Goal: Task Accomplishment & Management: Complete application form

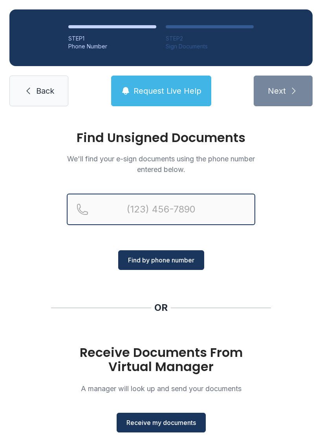
click at [158, 210] on input "Reservation phone number" at bounding box center [161, 208] width 189 height 31
type input "[PHONE_NUMBER]"
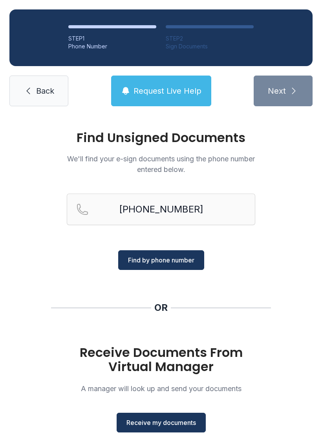
click at [188, 257] on span "Find by phone number" at bounding box center [161, 259] width 66 height 9
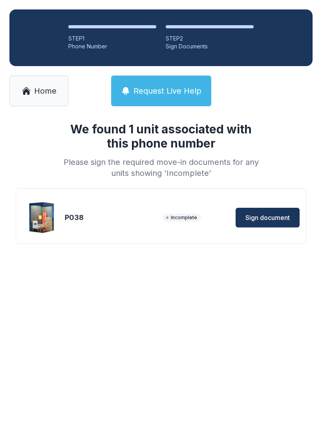
click at [277, 215] on span "Sign document" at bounding box center [268, 217] width 44 height 9
click at [267, 212] on button "Sign document" at bounding box center [268, 218] width 64 height 20
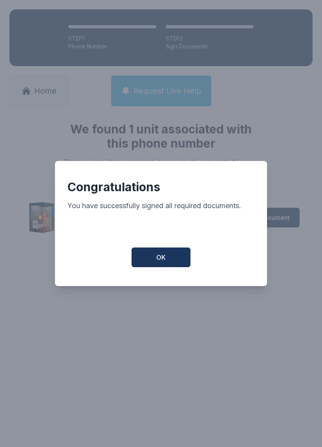
click at [176, 257] on button "OK" at bounding box center [161, 257] width 59 height 20
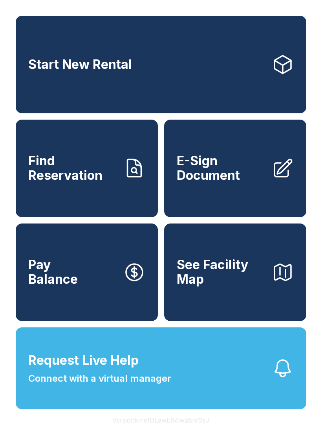
click at [175, 398] on button "Request Live Help Connect with a virtual manager" at bounding box center [161, 368] width 291 height 82
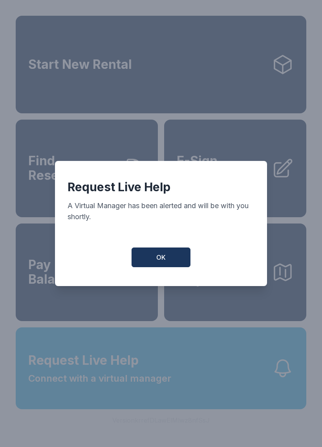
click at [169, 254] on button "OK" at bounding box center [161, 257] width 59 height 20
